Goal: Task Accomplishment & Management: Manage account settings

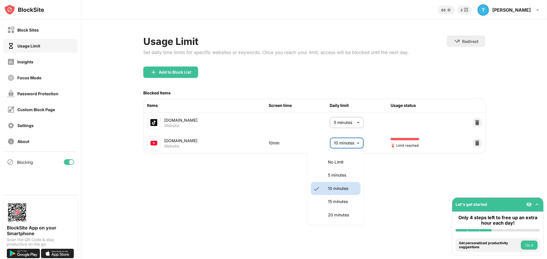
click at [347, 145] on body "Block Sites Usage Limit Insights Focus Mode Password Protection Custom Block Pa…" at bounding box center [273, 129] width 547 height 259
click at [341, 216] on p "20 minutes" at bounding box center [342, 215] width 29 height 6
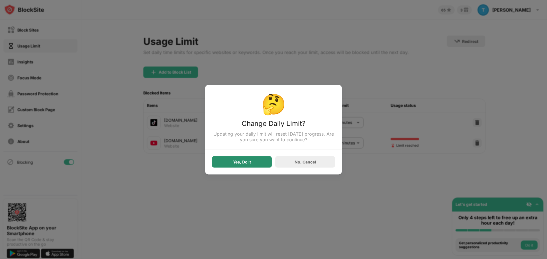
click at [257, 165] on div "Yes, Do It" at bounding box center [242, 161] width 60 height 11
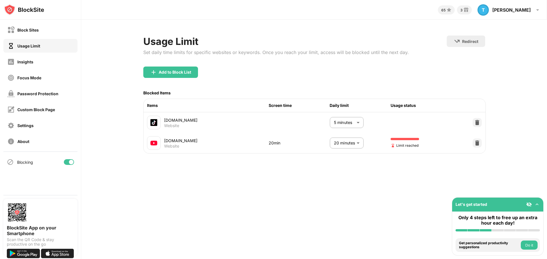
click at [350, 140] on body "Block Sites Usage Limit Insights Focus Mode Password Protection Custom Block Pa…" at bounding box center [273, 129] width 547 height 259
click at [341, 191] on p "10 minutes" at bounding box center [342, 189] width 29 height 6
type input "**"
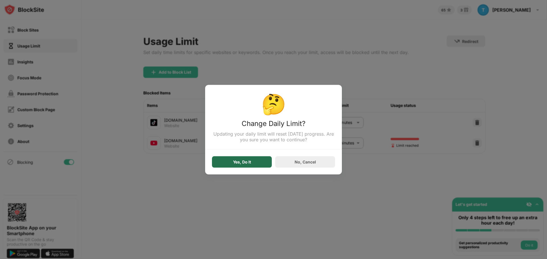
click at [267, 163] on div "Yes, Do It" at bounding box center [242, 161] width 60 height 11
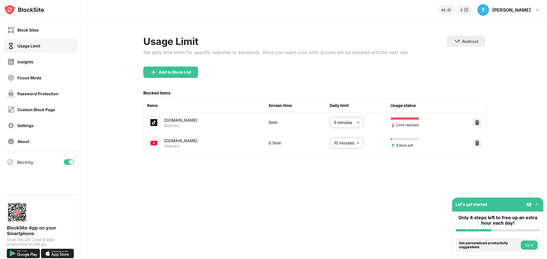
click at [346, 126] on body "Block Sites Usage Limit Insights Focus Mode Password Protection Custom Block Pa…" at bounding box center [273, 129] width 547 height 259
click at [340, 167] on p "10 minutes" at bounding box center [342, 168] width 29 height 6
type input "**"
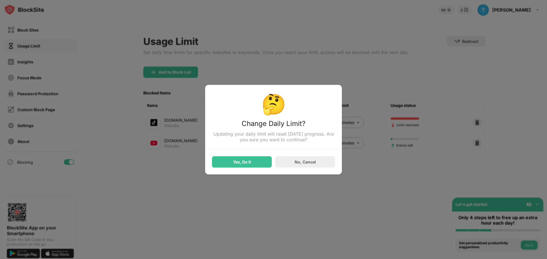
click at [260, 163] on div "Yes, Do It" at bounding box center [242, 161] width 60 height 11
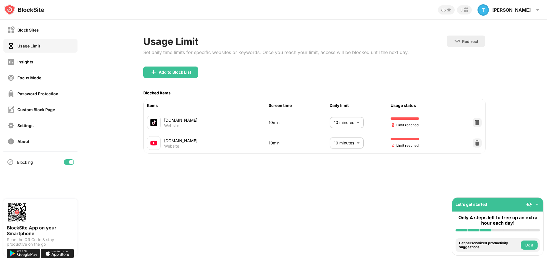
click at [348, 143] on body "Block Sites Usage Limit Insights Focus Mode Password Protection Custom Block Pa…" at bounding box center [273, 129] width 547 height 259
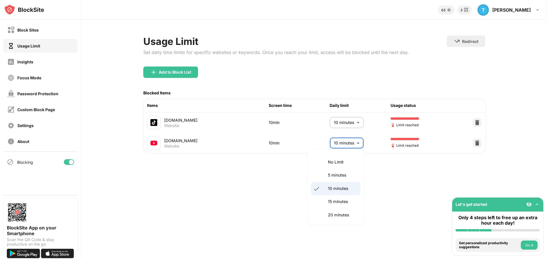
click at [338, 200] on p "15 minutes" at bounding box center [342, 202] width 29 height 6
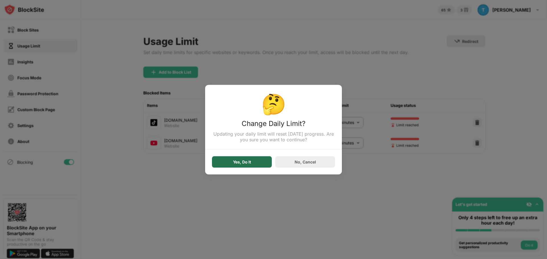
click at [227, 162] on div "Yes, Do It" at bounding box center [242, 161] width 60 height 11
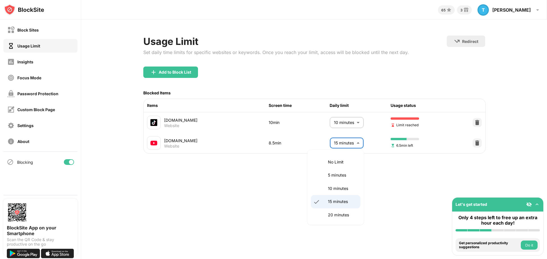
click at [350, 144] on body "Block Sites Usage Limit Insights Focus Mode Password Protection Custom Block Pa…" at bounding box center [273, 129] width 547 height 259
drag, startPoint x: 339, startPoint y: 215, endPoint x: 323, endPoint y: 200, distance: 21.8
click at [339, 215] on p "20 minutes" at bounding box center [342, 215] width 29 height 6
type input "**"
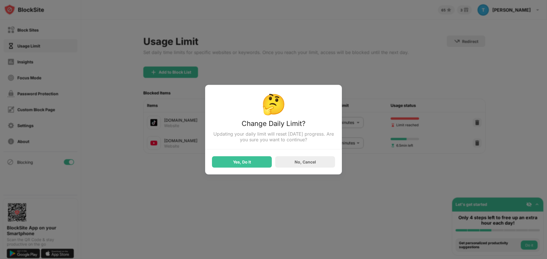
click at [236, 166] on div "Yes, Do It" at bounding box center [242, 161] width 60 height 11
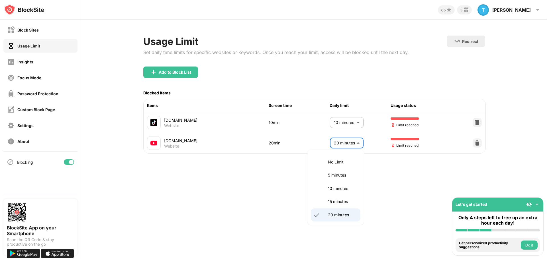
click at [340, 144] on body "Block Sites Usage Limit Insights Focus Mode Password Protection Custom Block Pa…" at bounding box center [273, 129] width 547 height 259
click at [393, 182] on div at bounding box center [273, 129] width 547 height 259
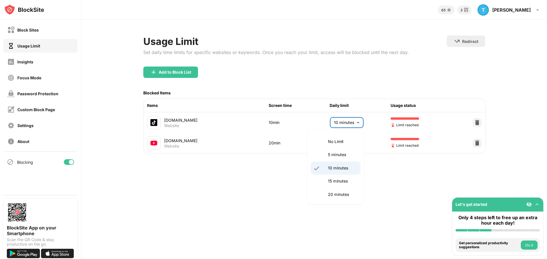
click at [353, 124] on body "Block Sites Usage Limit Insights Focus Mode Password Protection Custom Block Pa…" at bounding box center [273, 129] width 547 height 259
click at [338, 155] on p "5 minutes" at bounding box center [342, 155] width 29 height 6
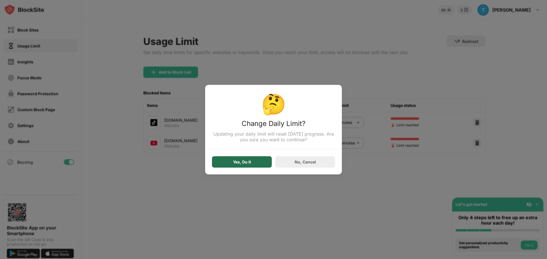
click at [235, 167] on div "Yes, Do It" at bounding box center [242, 161] width 60 height 11
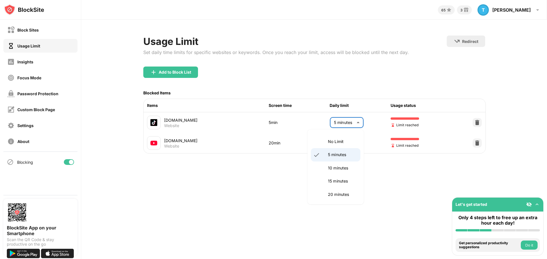
click at [350, 124] on body "Block Sites Usage Limit Insights Focus Mode Password Protection Custom Block Pa…" at bounding box center [273, 129] width 547 height 259
drag, startPoint x: 336, startPoint y: 173, endPoint x: 373, endPoint y: 111, distance: 71.5
click at [336, 173] on li "10 minutes" at bounding box center [336, 168] width 50 height 13
type input "**"
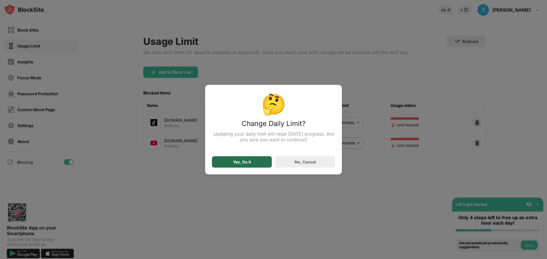
drag, startPoint x: 245, startPoint y: 164, endPoint x: 242, endPoint y: 165, distance: 3.4
click at [244, 164] on div "Yes, Do It" at bounding box center [242, 162] width 18 height 5
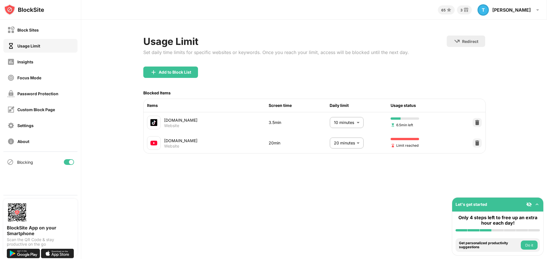
click at [353, 145] on body "Block Sites Usage Limit Insights Focus Mode Password Protection Custom Block Pa…" at bounding box center [273, 129] width 547 height 259
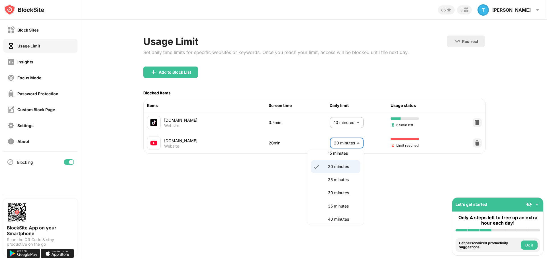
scroll to position [57, 0]
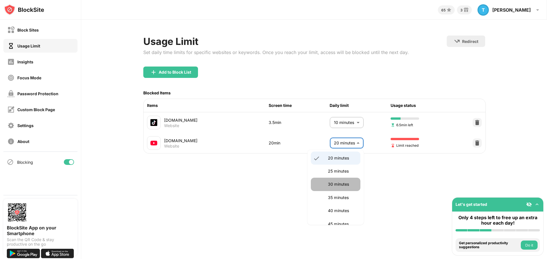
click at [334, 186] on p "30 minutes" at bounding box center [342, 184] width 29 height 6
type input "**"
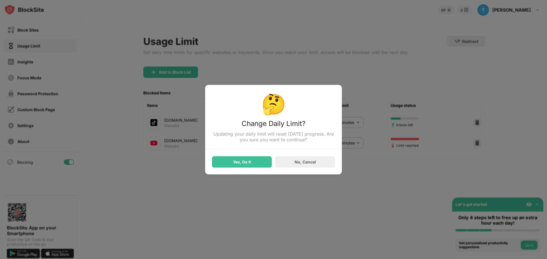
drag, startPoint x: 227, startPoint y: 166, endPoint x: 395, endPoint y: 15, distance: 226.4
click at [227, 167] on div "Yes, Do It" at bounding box center [242, 161] width 60 height 11
